Goal: Transaction & Acquisition: Book appointment/travel/reservation

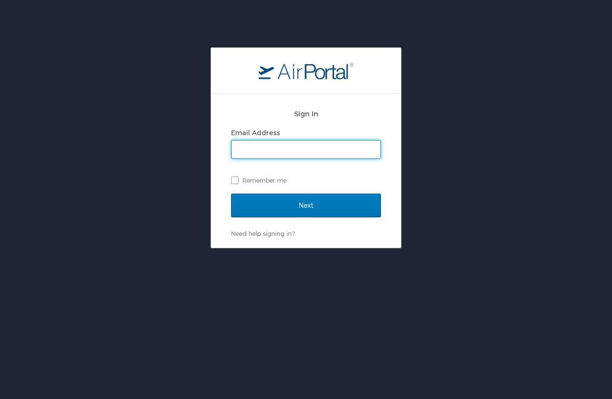
type input "[PERSON_NAME][EMAIL_ADDRESS][PERSON_NAME][DOMAIN_NAME]"
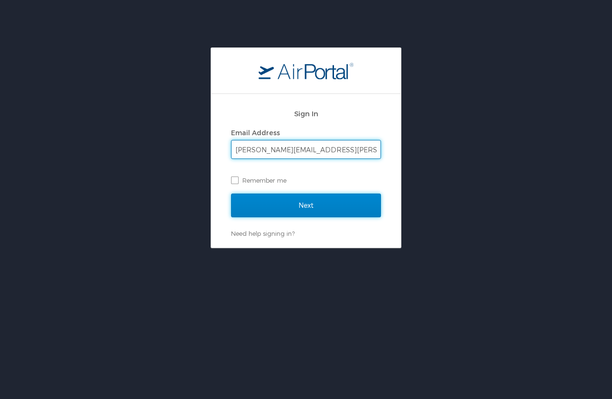
click at [312, 198] on input "Next" at bounding box center [306, 205] width 150 height 24
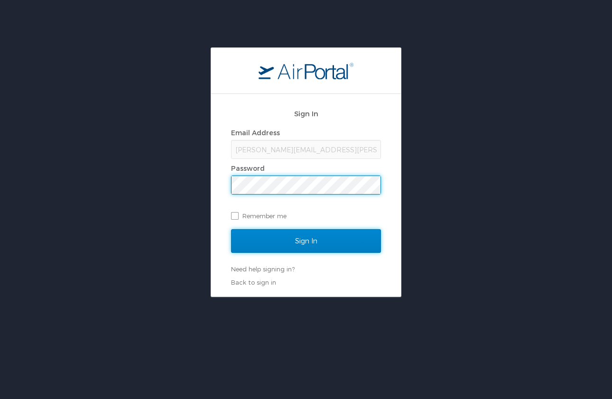
click at [321, 243] on input "Sign In" at bounding box center [306, 241] width 150 height 24
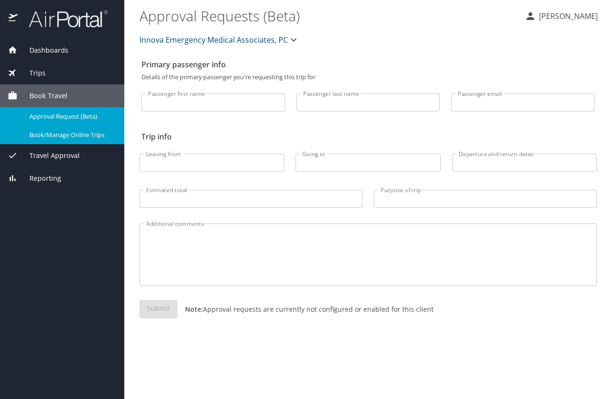
click at [99, 136] on span "Book/Manage Online Trips" at bounding box center [70, 134] width 83 height 9
